Goal: Task Accomplishment & Management: Manage account settings

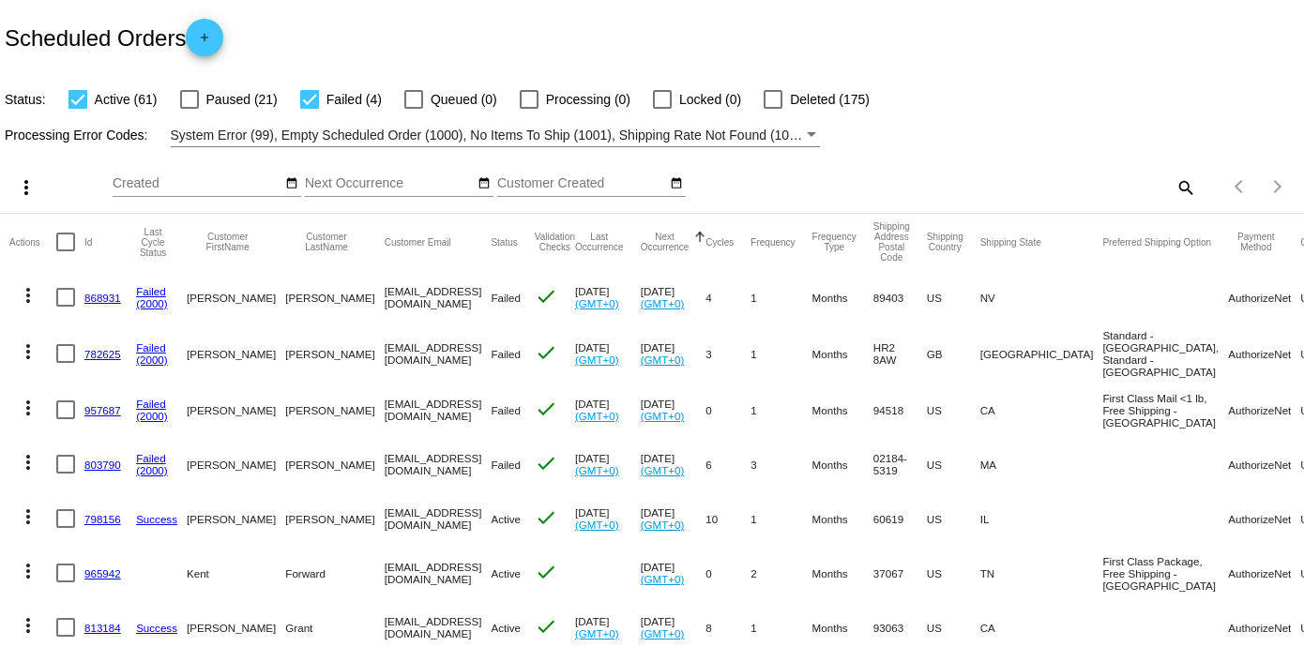
click at [1174, 188] on mat-icon "search" at bounding box center [1185, 187] width 23 height 29
click at [935, 190] on input "Search" at bounding box center [1033, 183] width 325 height 15
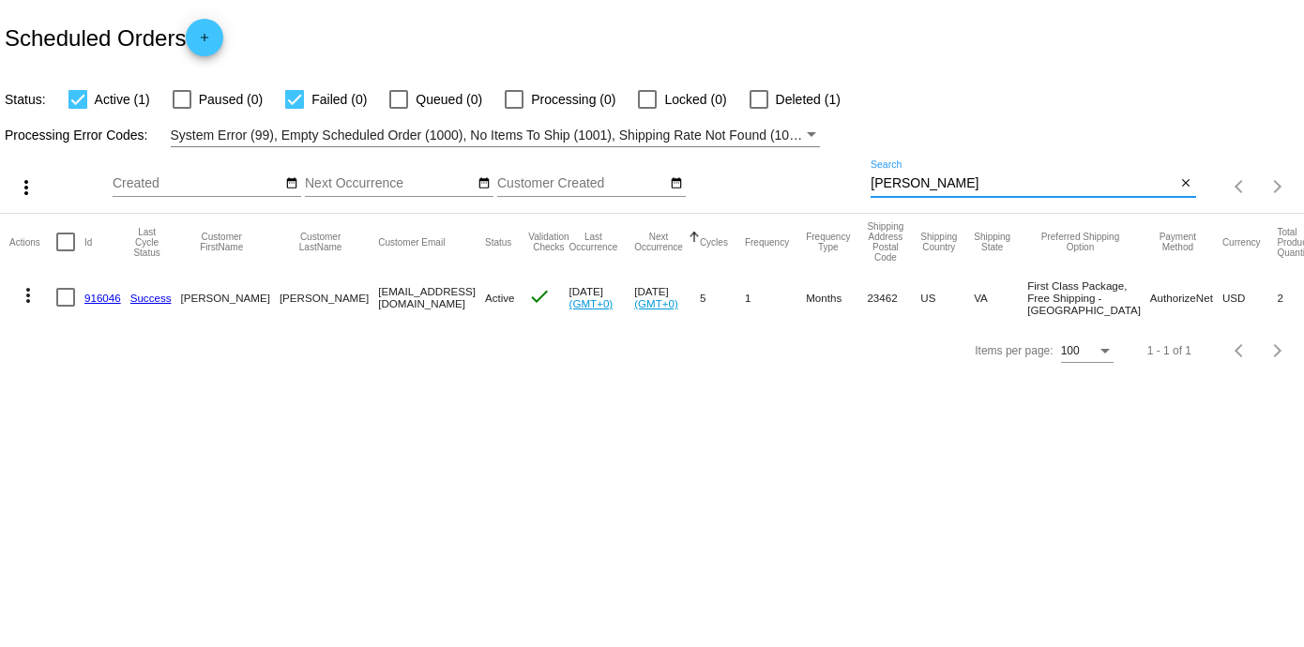
type input "[PERSON_NAME]"
click at [111, 304] on link "916046" at bounding box center [102, 298] width 37 height 12
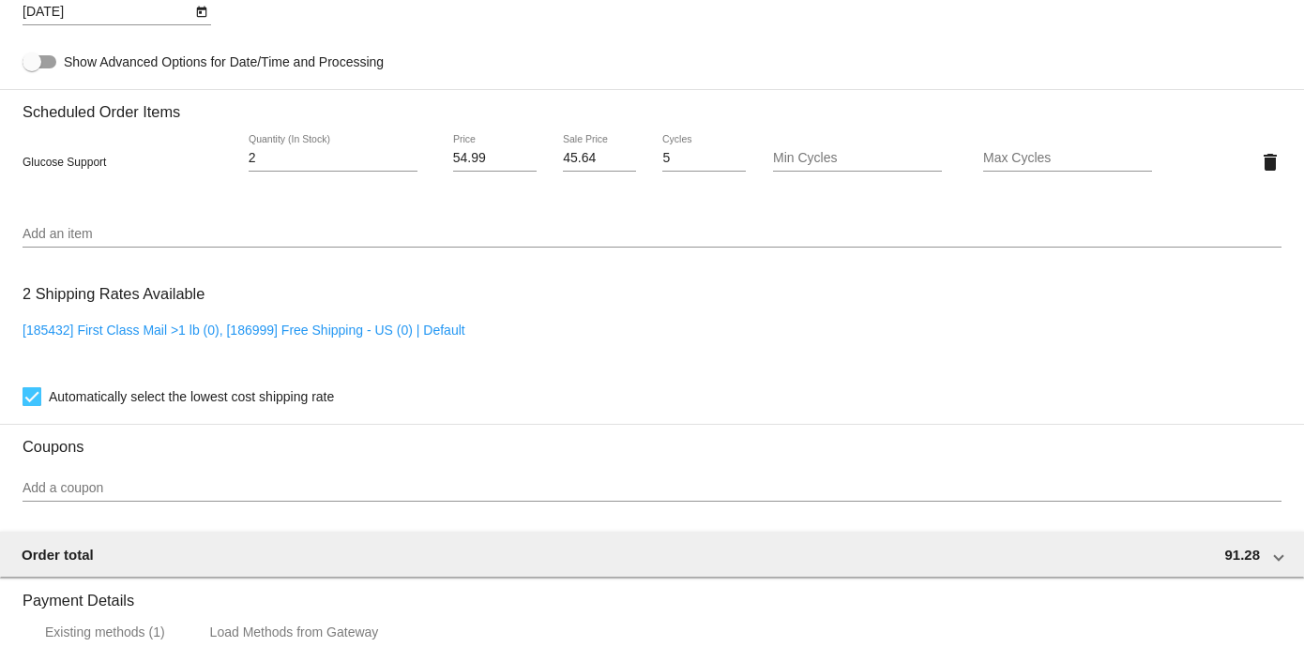
scroll to position [1216, 0]
drag, startPoint x: 595, startPoint y: 161, endPoint x: 492, endPoint y: 159, distance: 103.2
click at [492, 159] on div "Glucose Support 2 Quantity (In Stock) 54.99 Price 45.64 Sale Price 5 Cycles Min…" at bounding box center [652, 164] width 1259 height 53
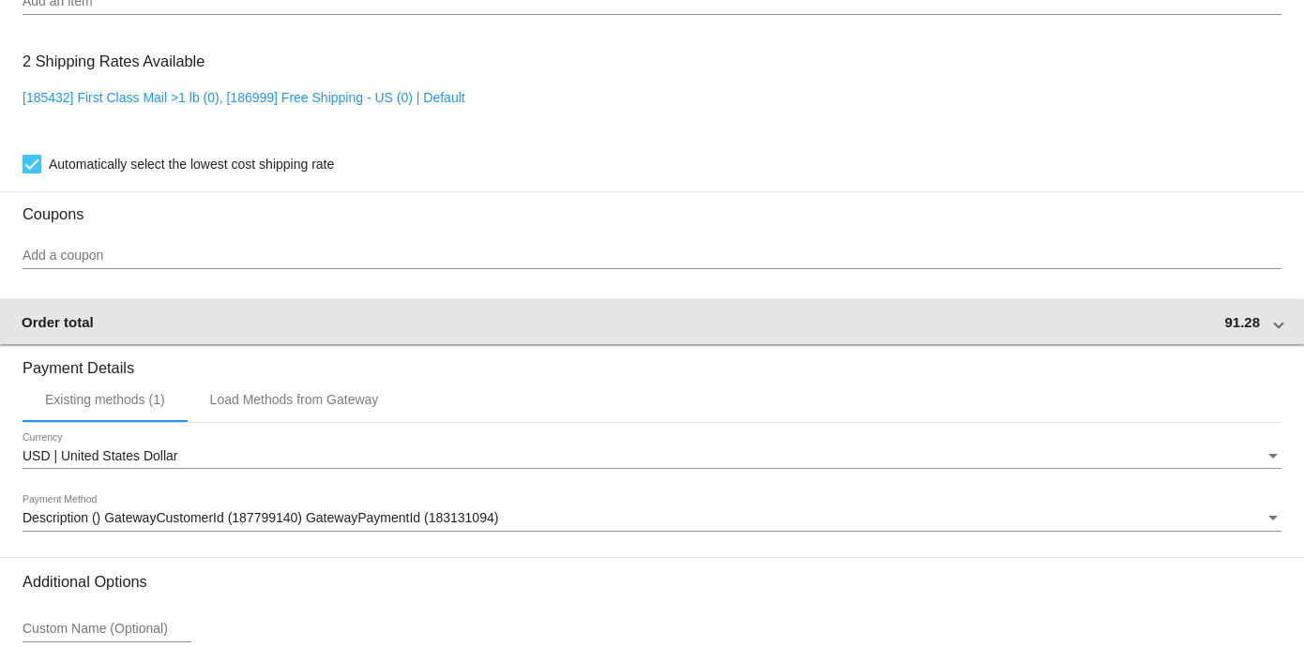
scroll to position [1627, 0]
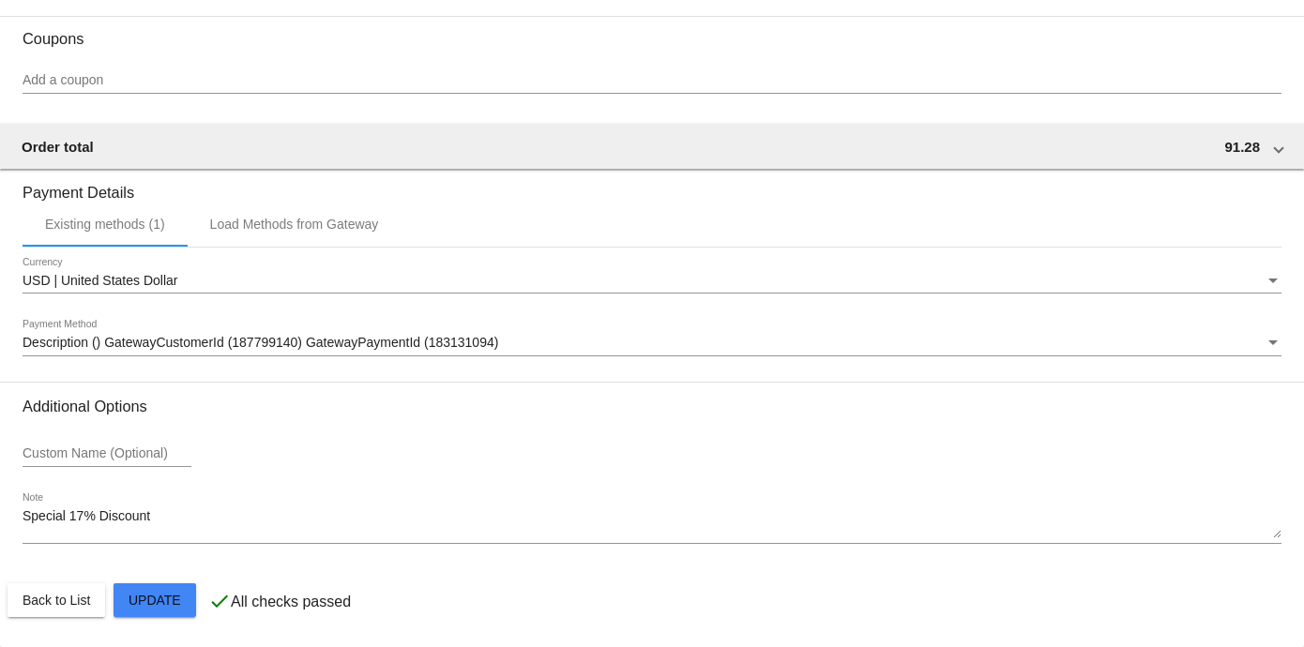
type input "46.74"
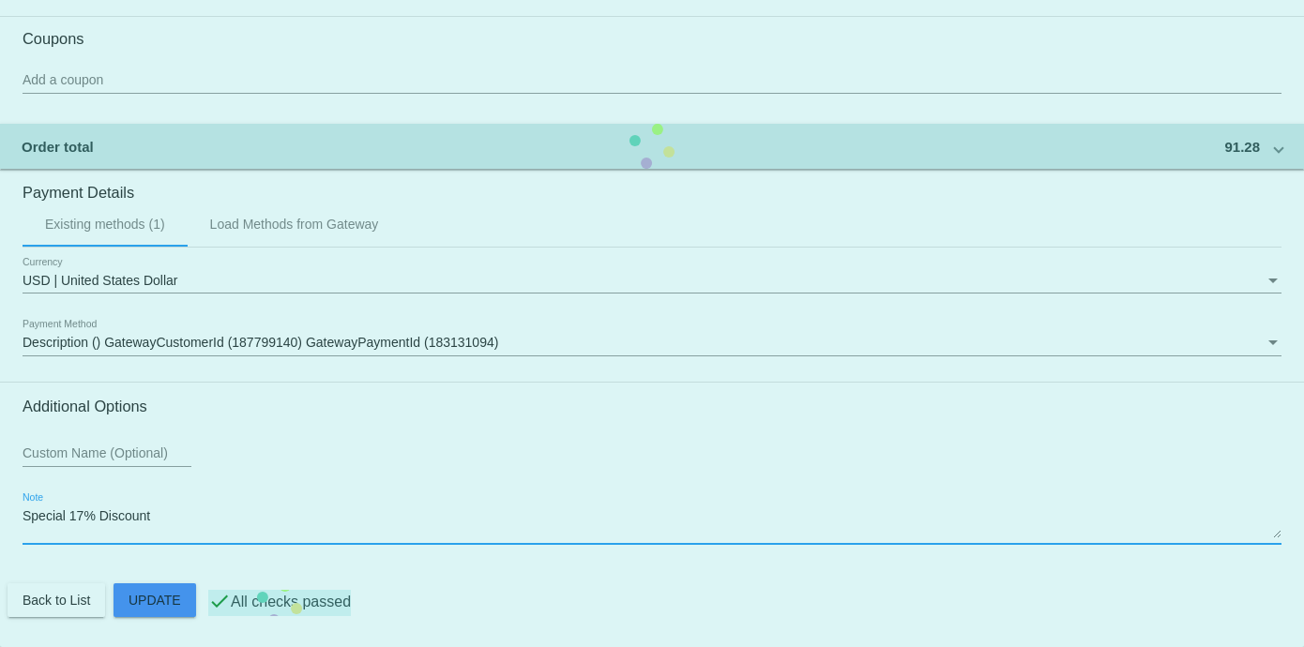
drag, startPoint x: 186, startPoint y: 519, endPoint x: 3, endPoint y: 514, distance: 183.0
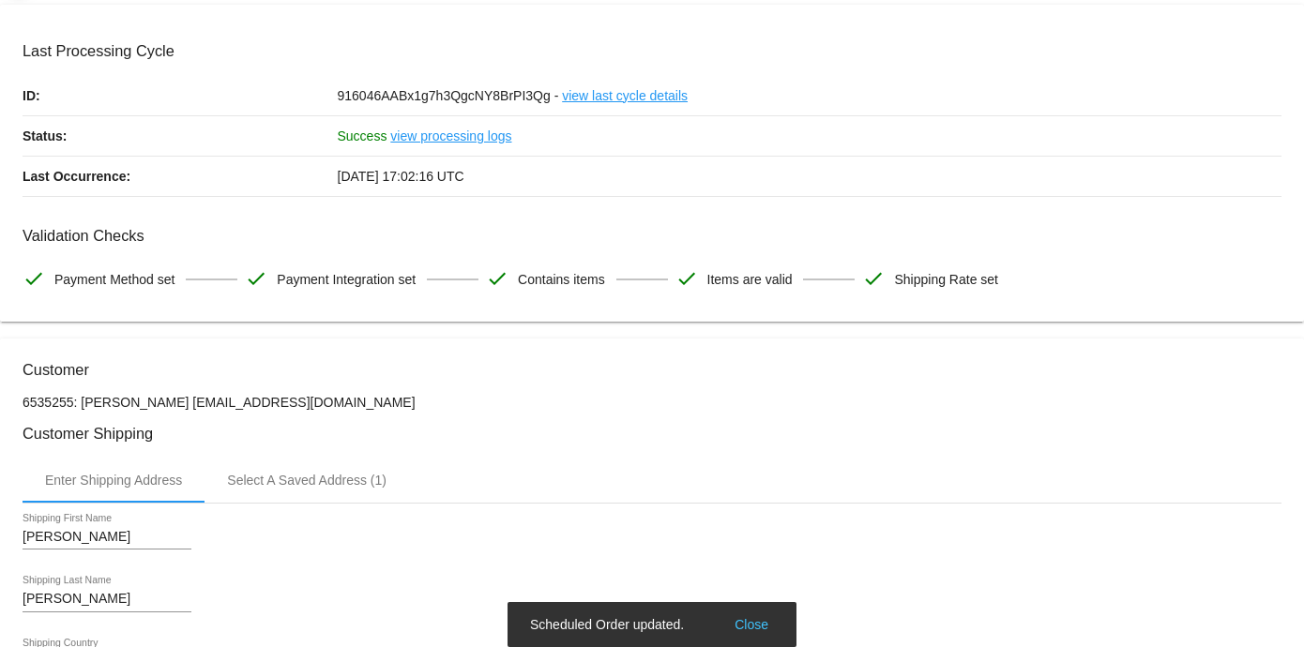
scroll to position [0, 0]
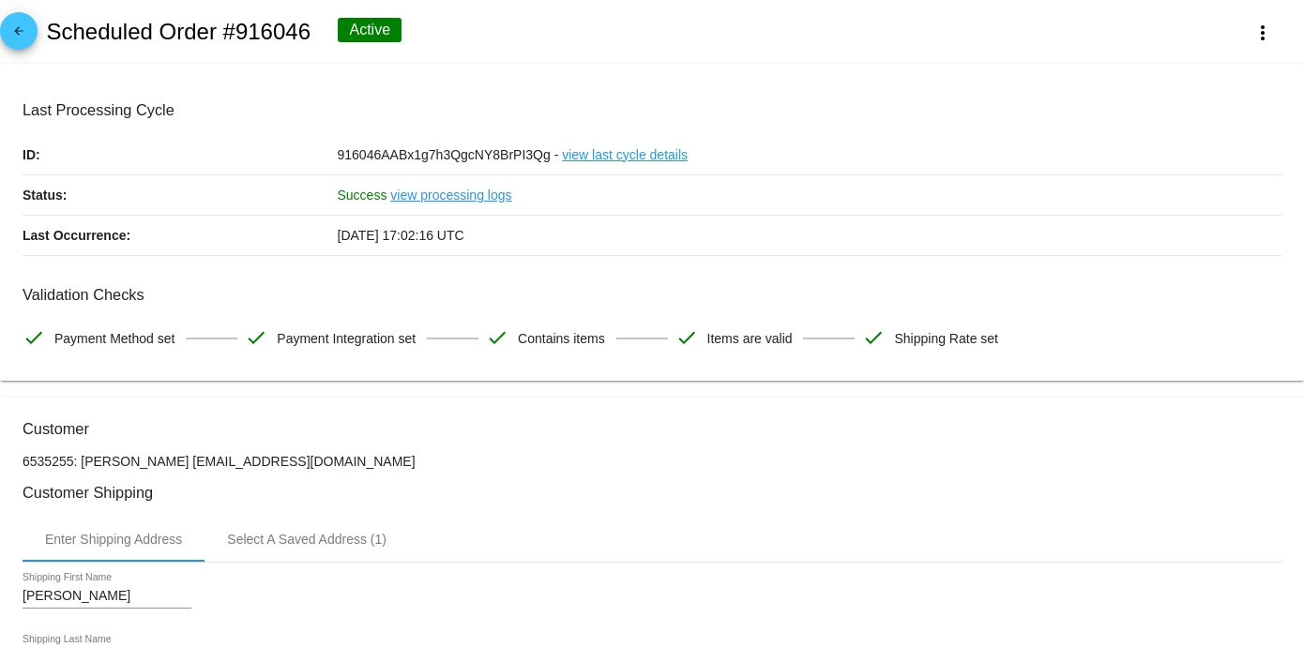
type textarea "Final Price Update 2024"
